Goal: Information Seeking & Learning: Learn about a topic

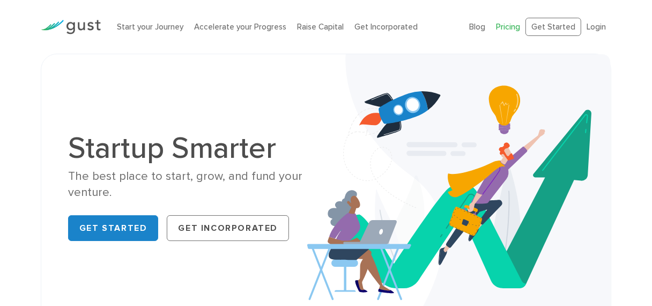
click at [510, 26] on link "Pricing" at bounding box center [508, 27] width 24 height 10
click at [610, 227] on img at bounding box center [458, 189] width 303 height 270
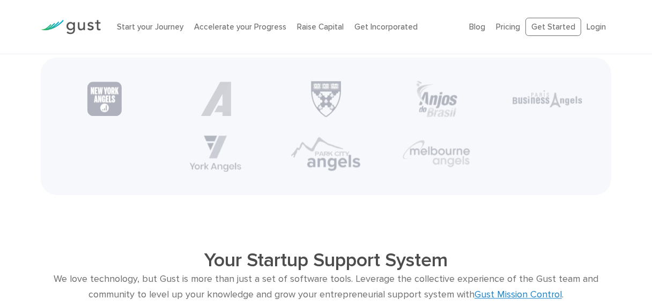
scroll to position [1828, 0]
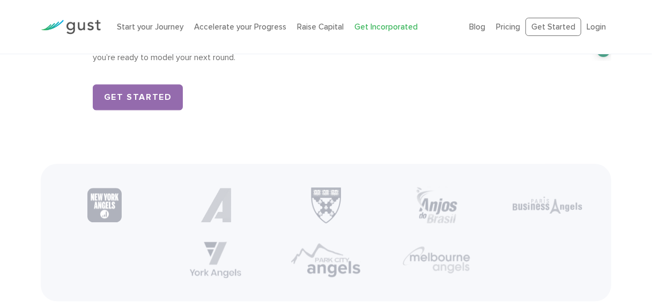
click at [376, 29] on link "Get Incorporated" at bounding box center [385, 27] width 63 height 10
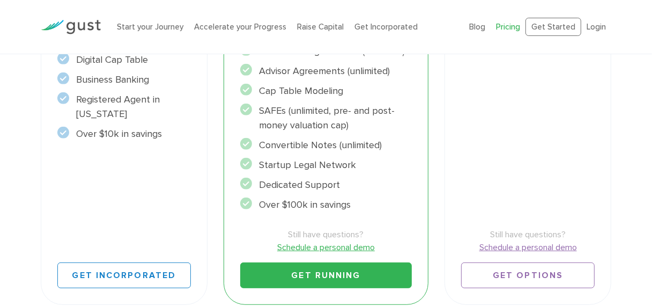
scroll to position [242, 0]
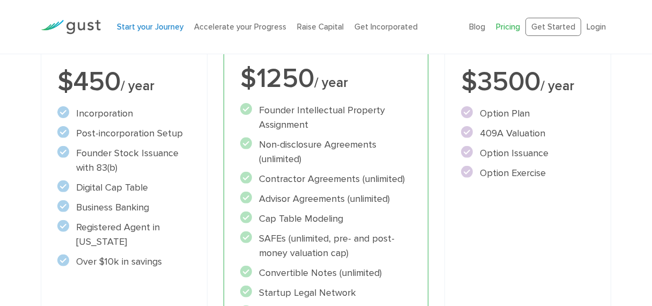
click at [162, 29] on link "Start your Journey" at bounding box center [150, 27] width 66 height 10
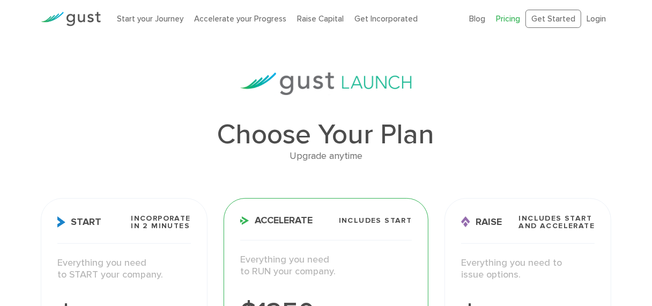
scroll to position [0, 0]
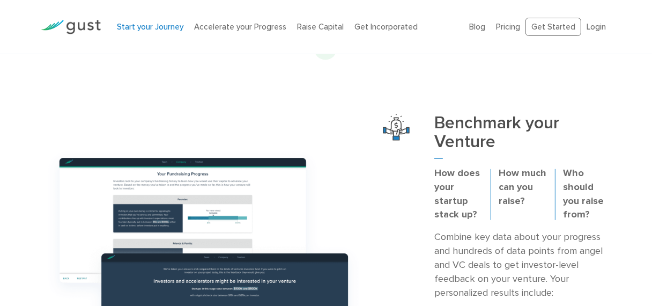
scroll to position [319, 0]
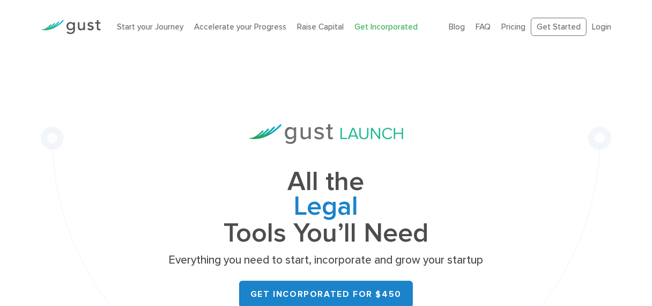
click at [462, 152] on div "All the Legal Cap Table Fundraising Governance Tools You’ll Need Everything you…" at bounding box center [326, 233] width 322 height 218
click at [151, 29] on link "Start your Journey" at bounding box center [150, 27] width 66 height 10
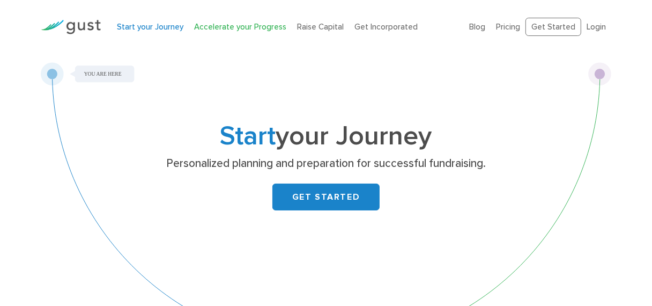
click at [223, 23] on link "Accelerate your Progress" at bounding box center [240, 27] width 92 height 10
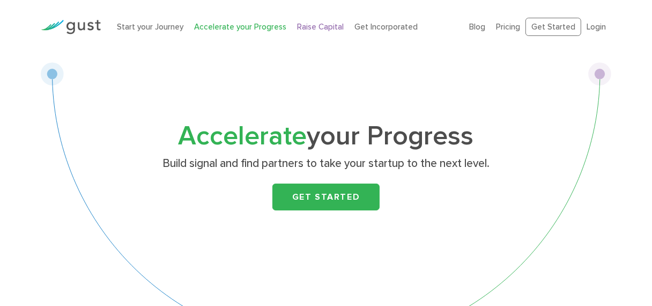
click at [316, 23] on link "Raise Capital" at bounding box center [320, 27] width 47 height 10
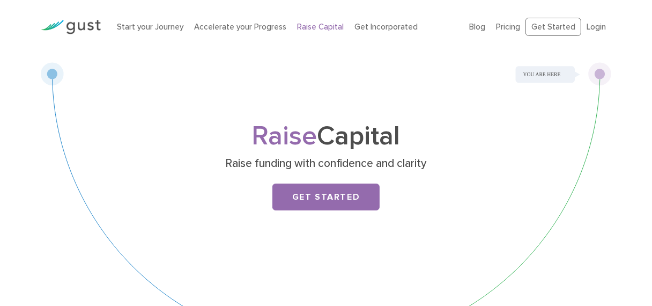
click at [373, 32] on li "Get Incorporated" at bounding box center [385, 27] width 63 height 12
click at [151, 27] on link "Start your Journey" at bounding box center [150, 27] width 66 height 10
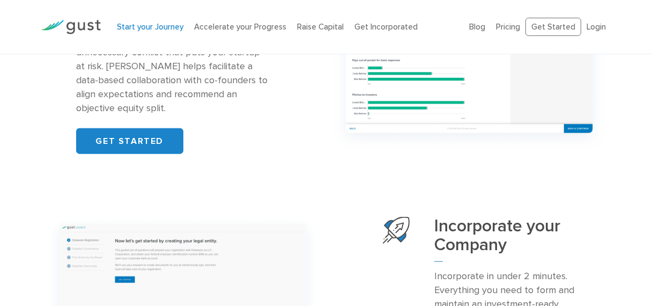
scroll to position [916, 0]
